Goal: Obtain resource: Download file/media

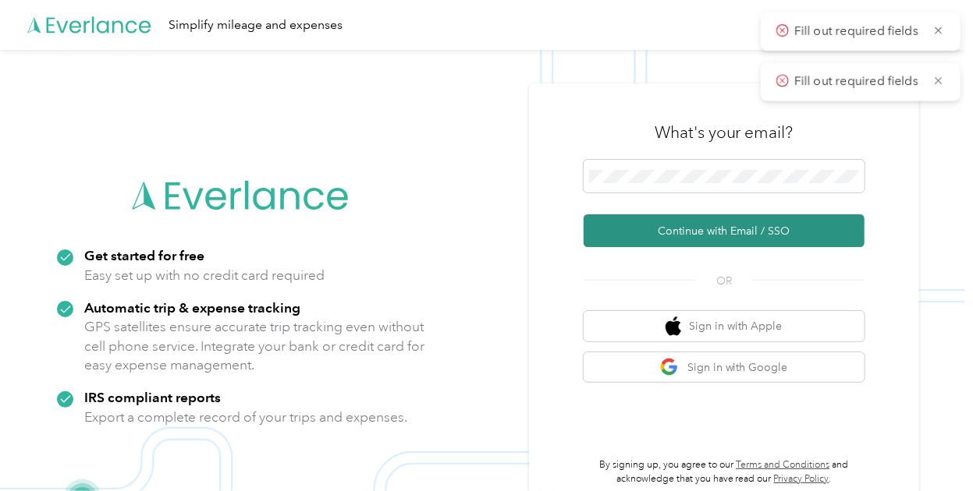
click at [721, 241] on button "Continue with Email / SSO" at bounding box center [723, 230] width 281 height 33
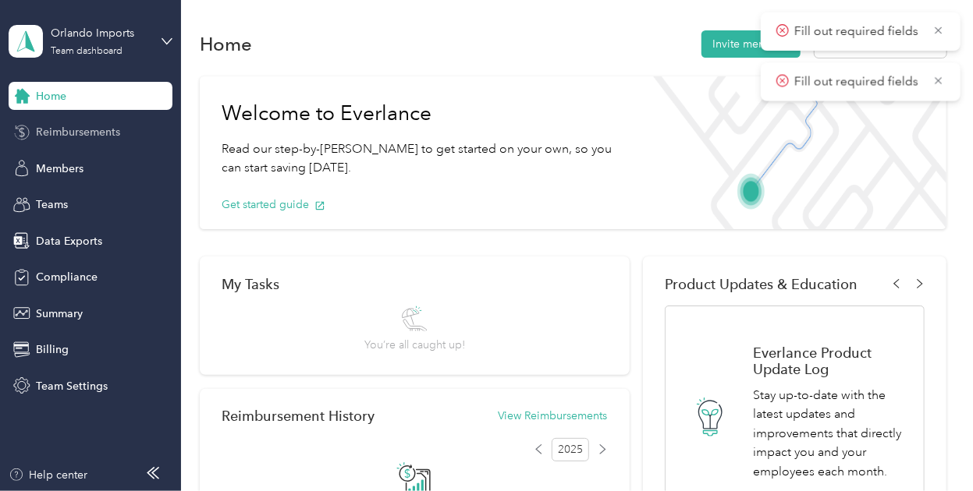
click at [100, 135] on span "Reimbursements" at bounding box center [78, 132] width 84 height 16
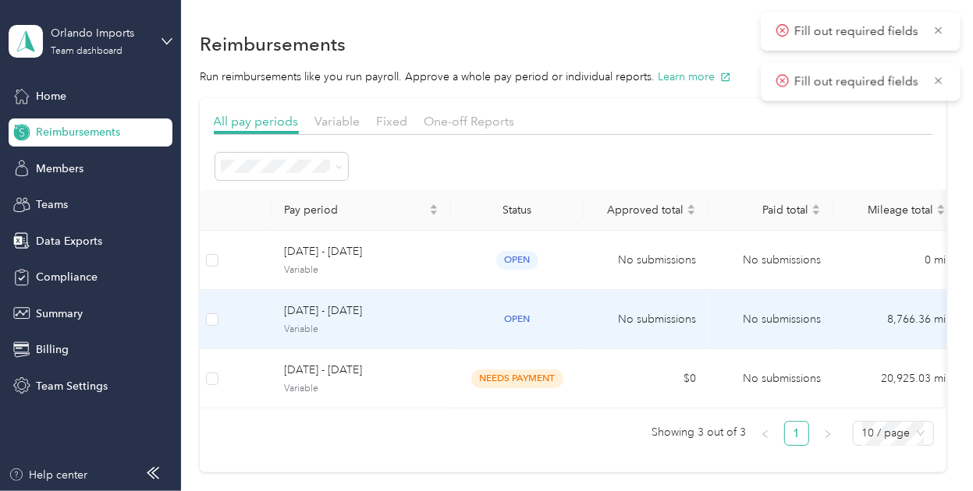
click at [397, 328] on span "Variable" at bounding box center [361, 330] width 154 height 14
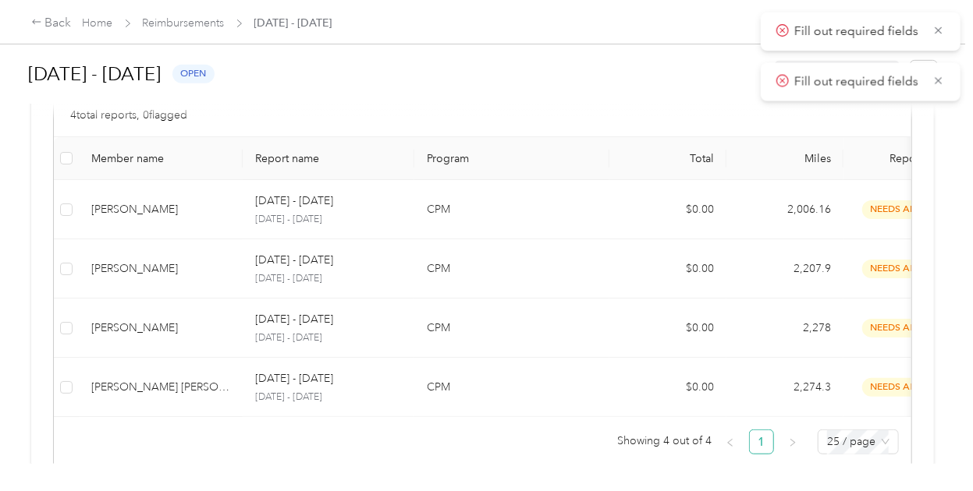
scroll to position [412, 0]
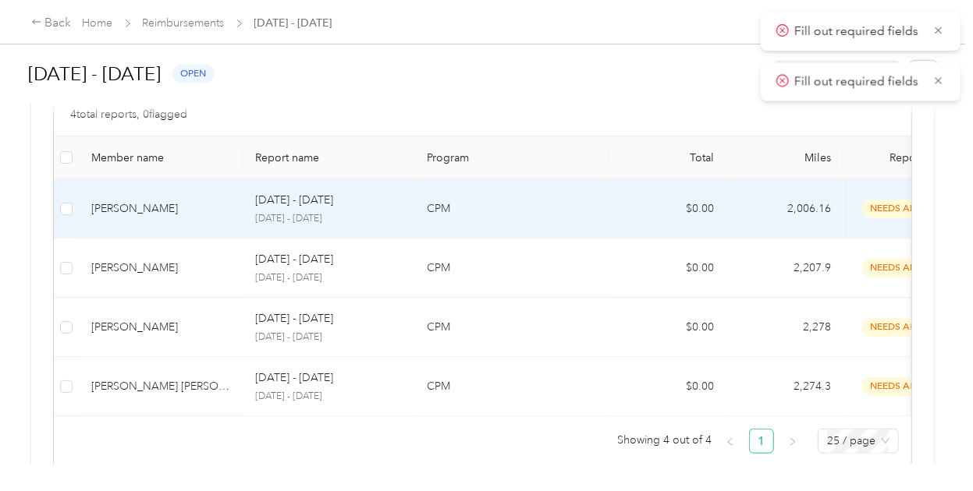
click at [559, 205] on p "CPM" at bounding box center [512, 208] width 170 height 17
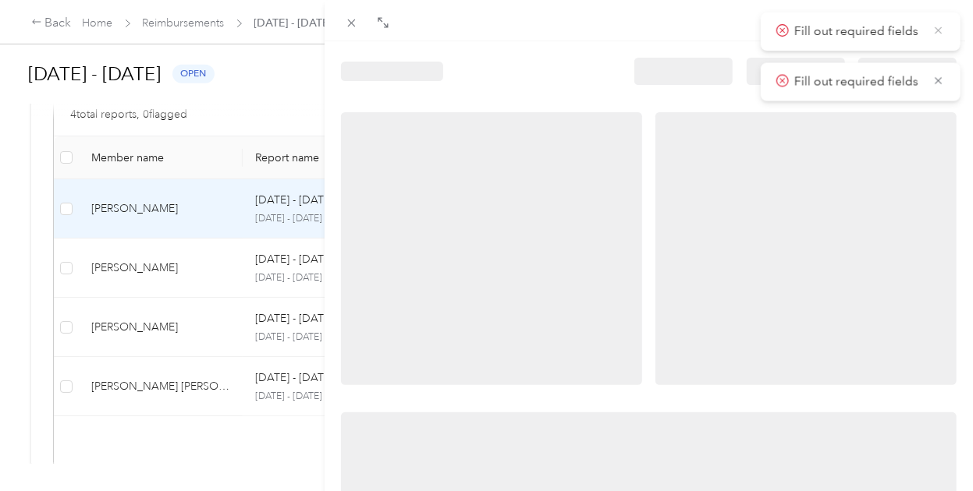
click at [939, 34] on icon at bounding box center [938, 30] width 12 height 14
click at [939, 37] on icon at bounding box center [938, 30] width 12 height 14
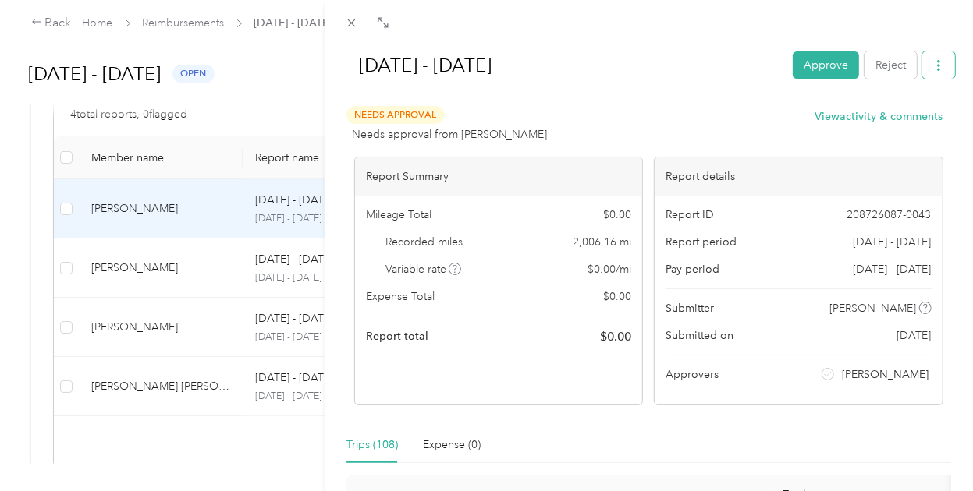
click at [933, 71] on icon "button" at bounding box center [938, 65] width 11 height 11
click at [891, 122] on span "Download" at bounding box center [881, 122] width 51 height 16
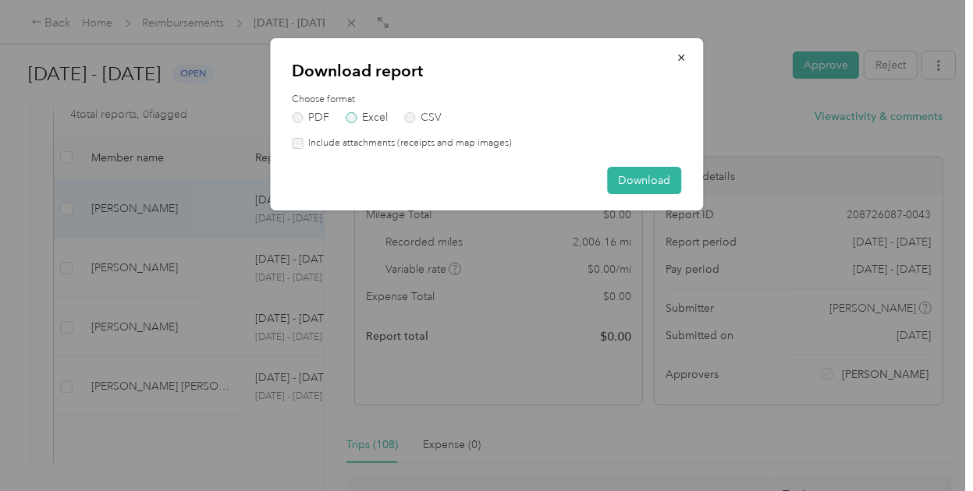
click at [360, 116] on label "Excel" at bounding box center [366, 117] width 42 height 11
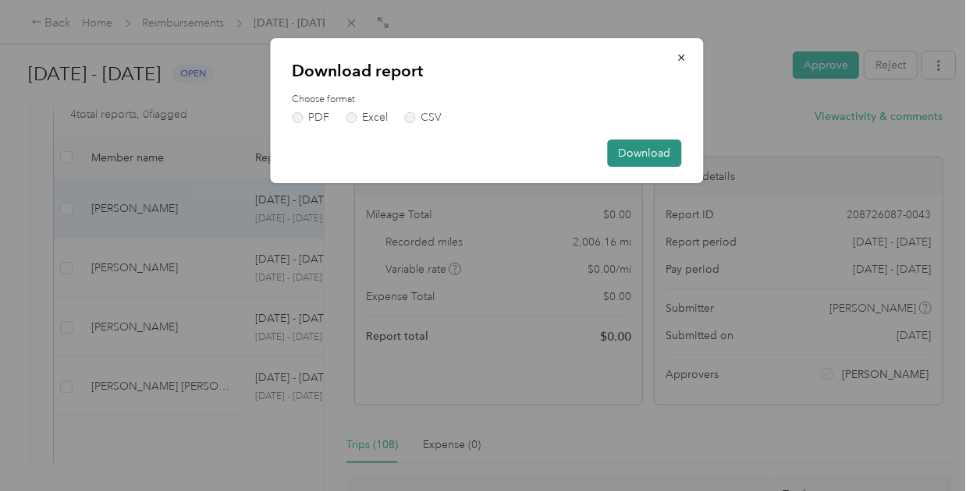
click at [625, 154] on button "Download" at bounding box center [644, 153] width 74 height 27
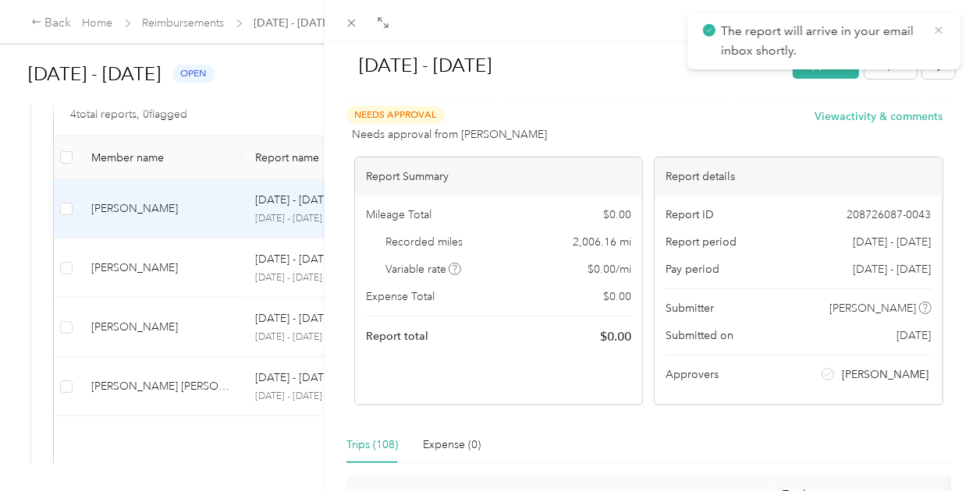
click at [937, 30] on icon at bounding box center [938, 30] width 12 height 14
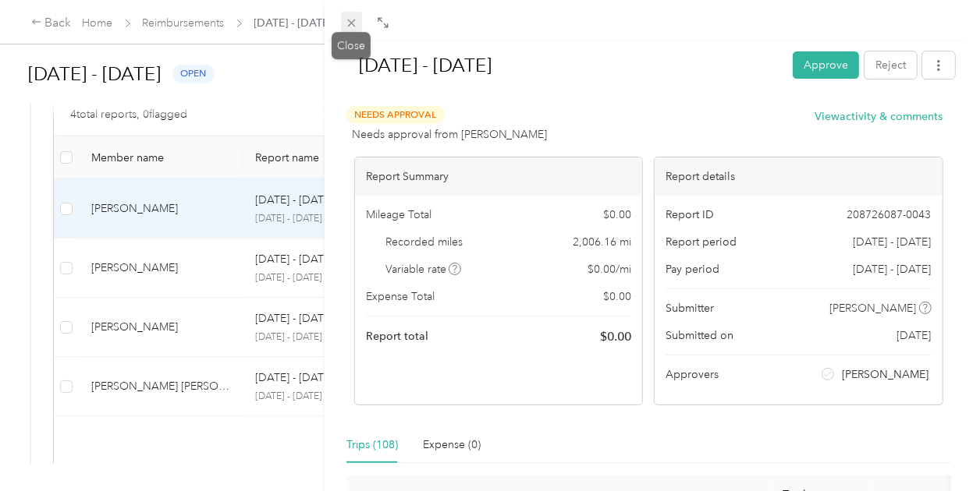
click at [346, 22] on icon at bounding box center [351, 22] width 13 height 13
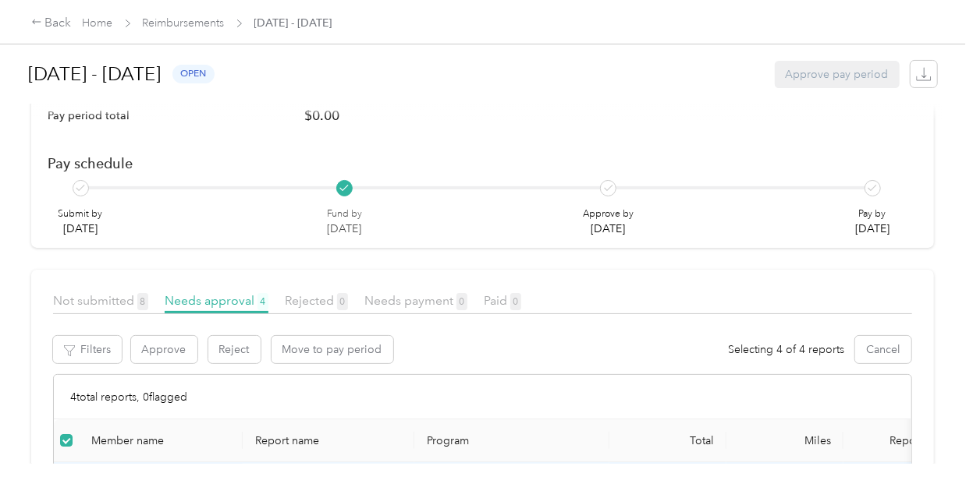
scroll to position [97, 0]
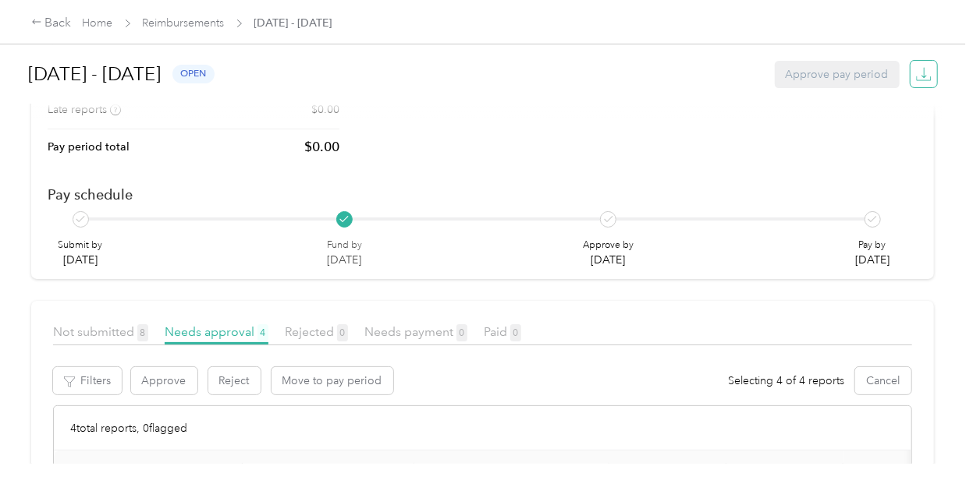
click at [922, 71] on icon "button" at bounding box center [924, 74] width 16 height 16
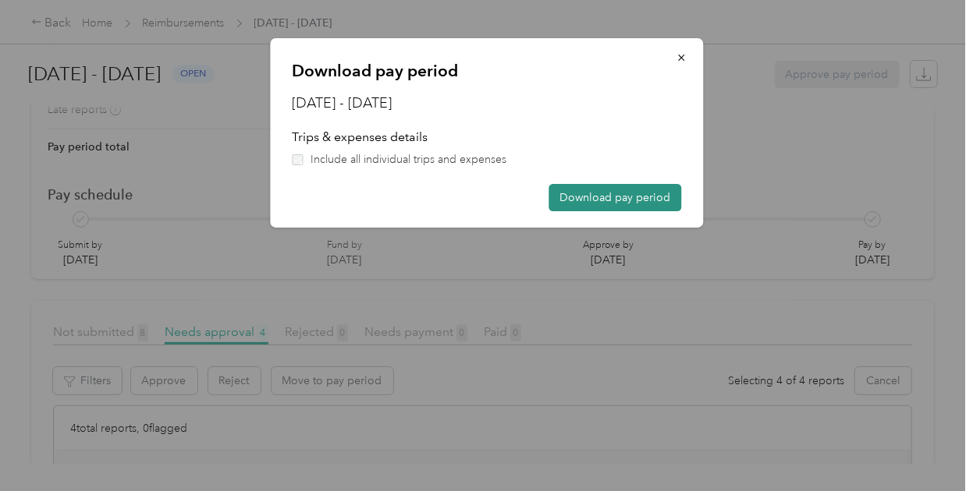
click at [568, 196] on button "Download pay period" at bounding box center [614, 197] width 133 height 27
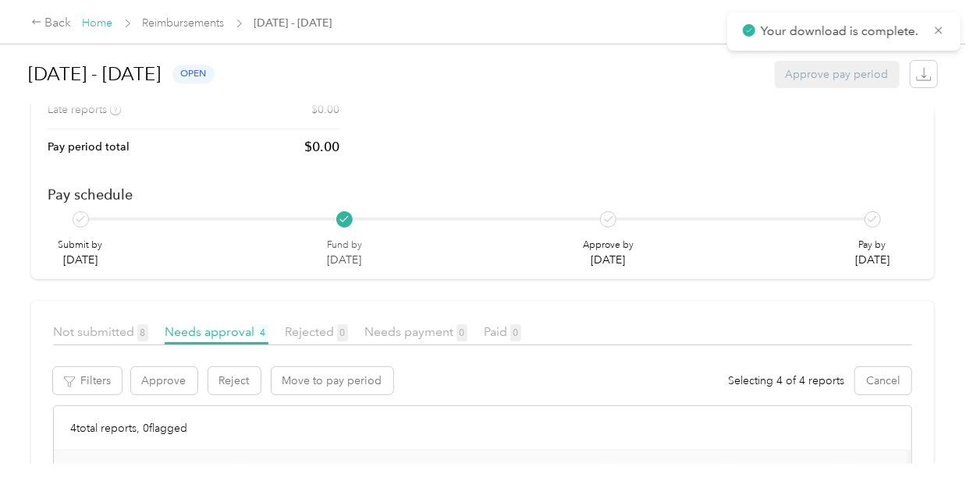
click at [94, 19] on link "Home" at bounding box center [98, 22] width 30 height 13
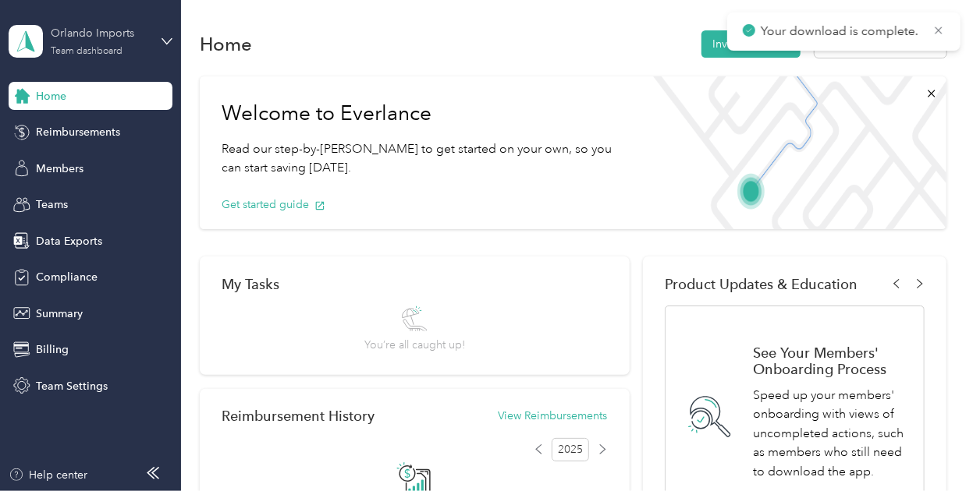
click at [93, 35] on div "Orlando Imports" at bounding box center [99, 33] width 97 height 16
click at [83, 190] on div "Log out" at bounding box center [172, 199] width 306 height 27
